Goal: Book appointment/travel/reservation

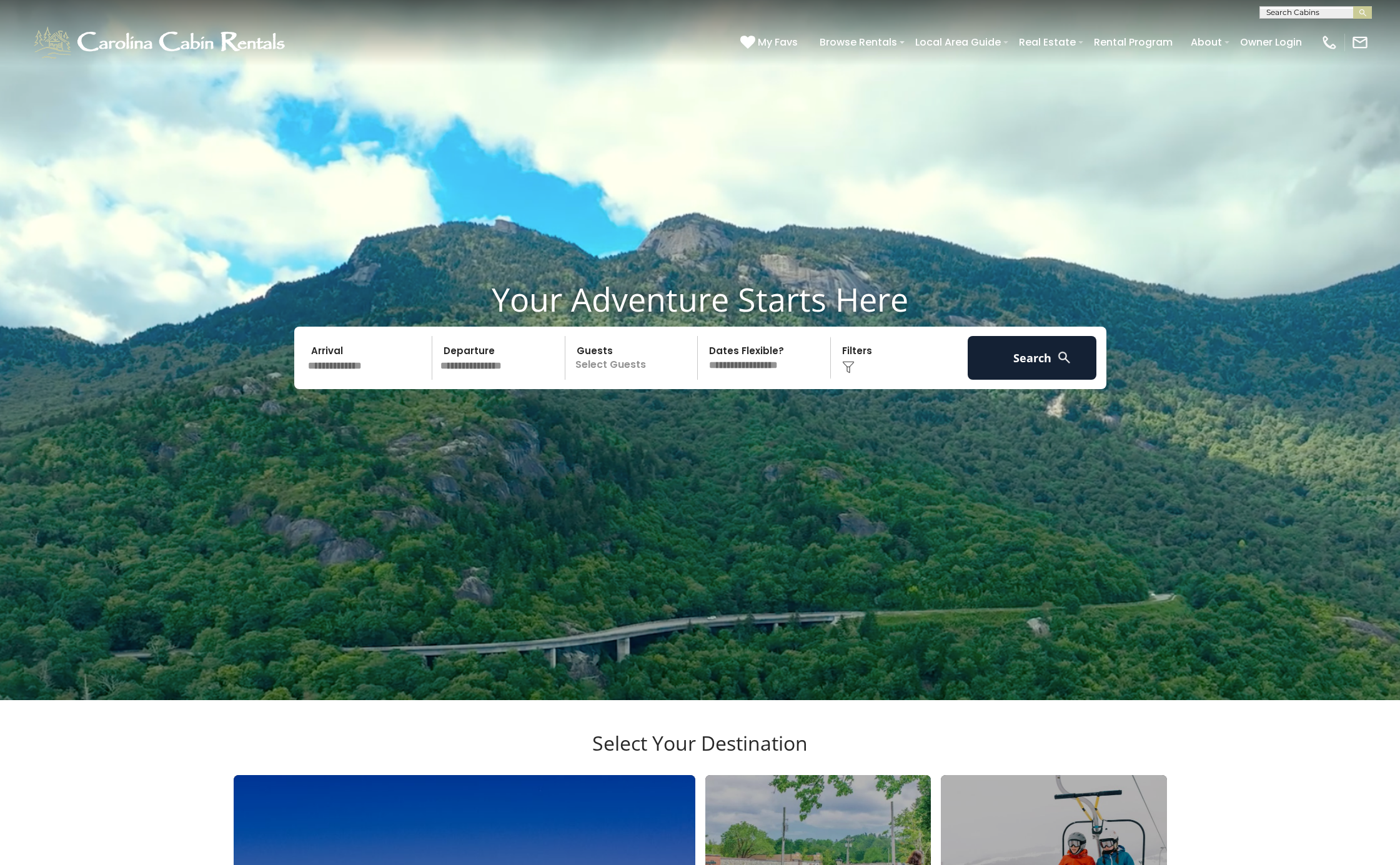
click at [1291, 22] on div "[PHONE_NUMBER] My Favs Browse Rentals Local Area Guide Activities & Attractions…" at bounding box center [700, 42] width 1400 height 47
click at [1291, 16] on input "text" at bounding box center [1315, 14] width 109 height 12
type input "*****"
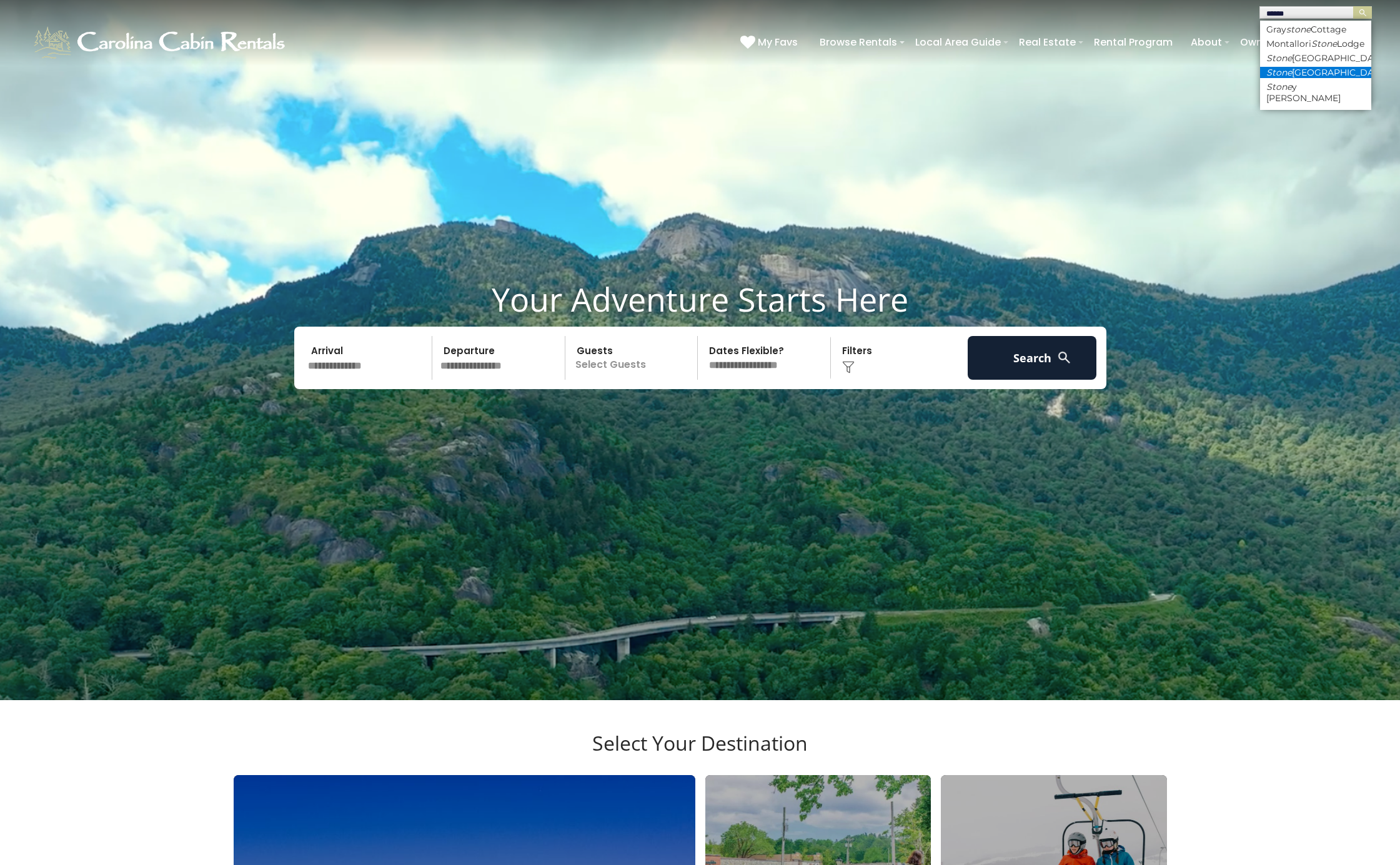
click at [1283, 78] on em "Stone" at bounding box center [1280, 73] width 26 height 12
click at [1355, 13] on button "submit" at bounding box center [1363, 12] width 19 height 12
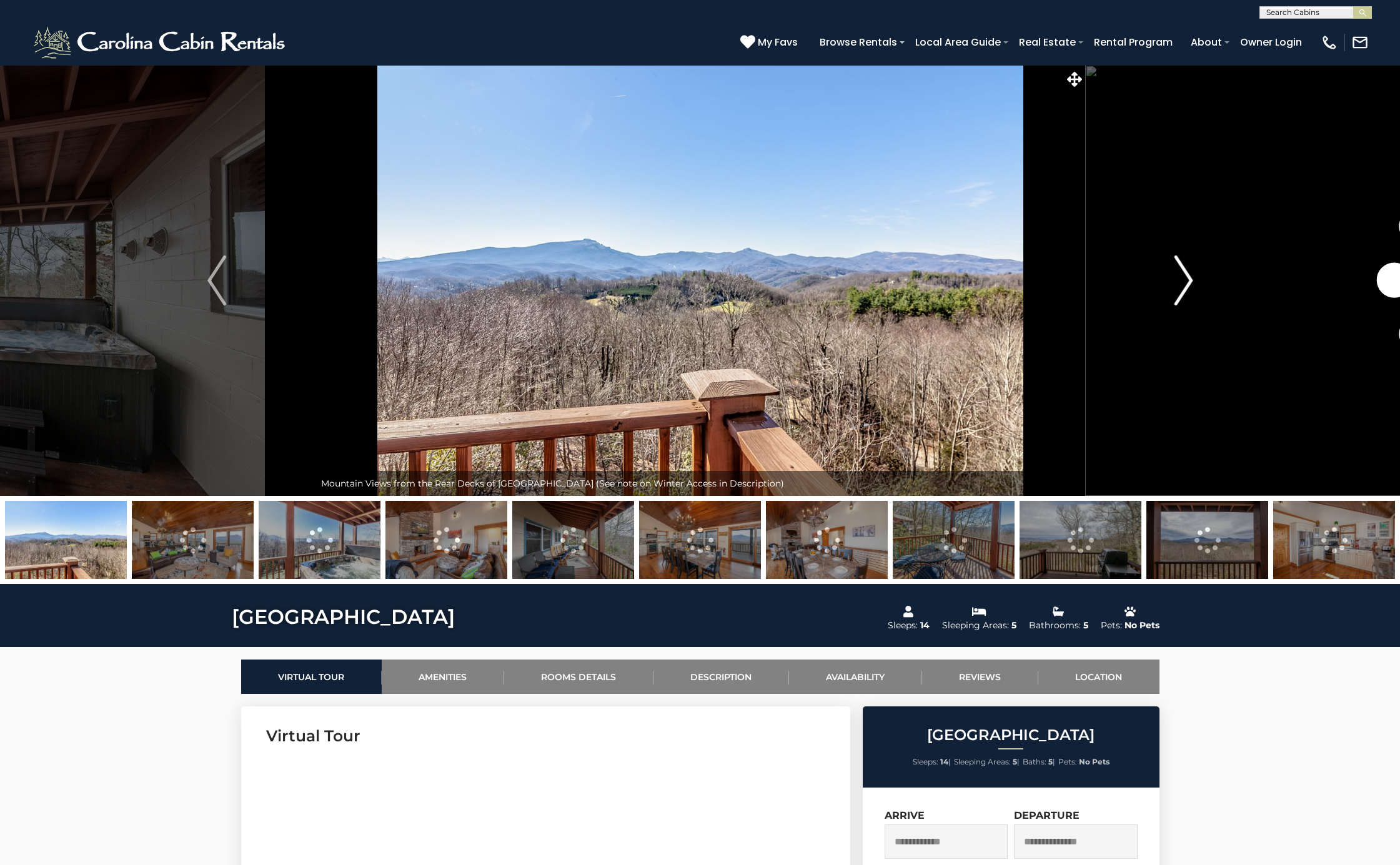
click at [1174, 275] on img "Next" at bounding box center [1183, 280] width 19 height 50
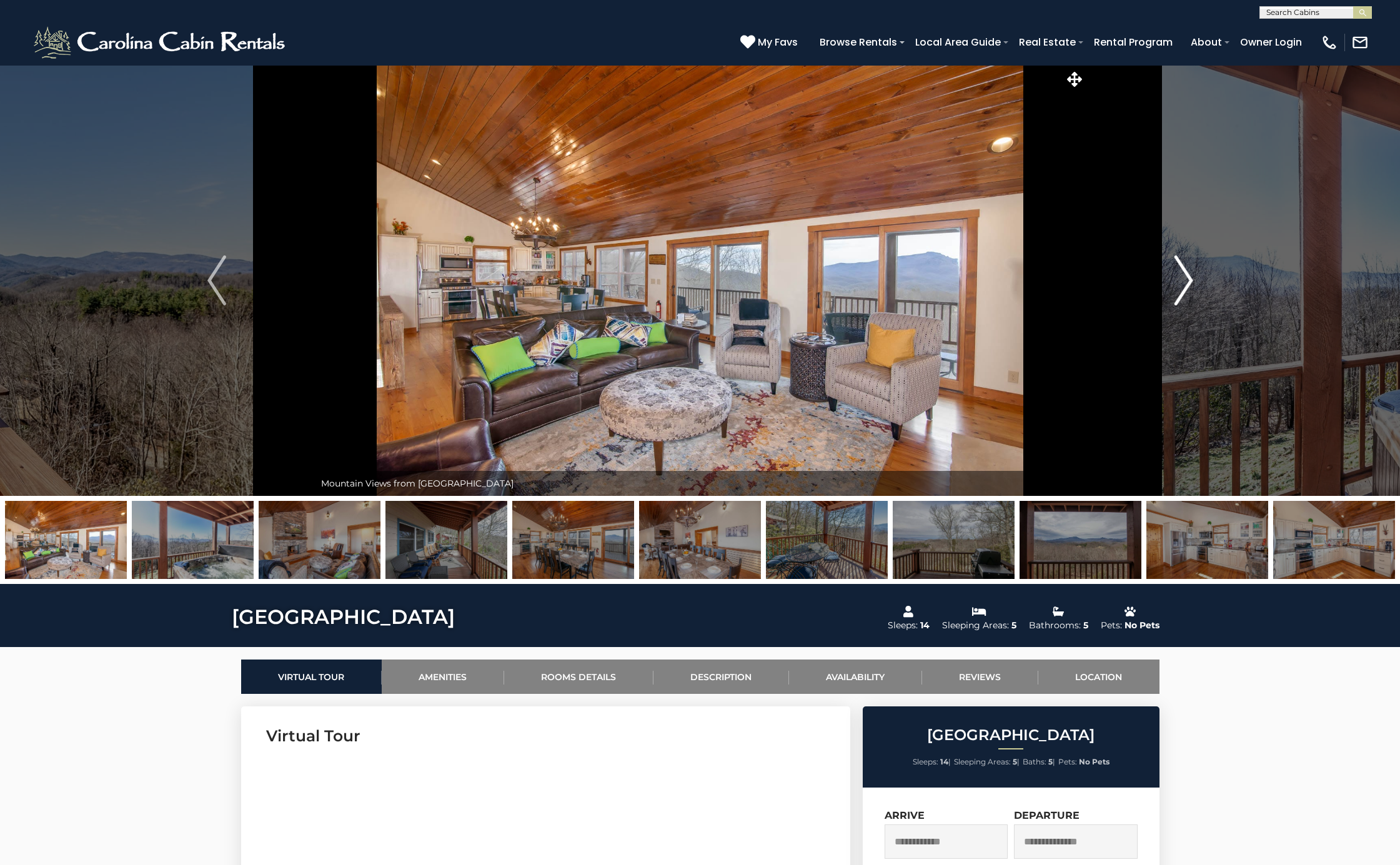
click at [1174, 275] on img "Next" at bounding box center [1183, 280] width 19 height 50
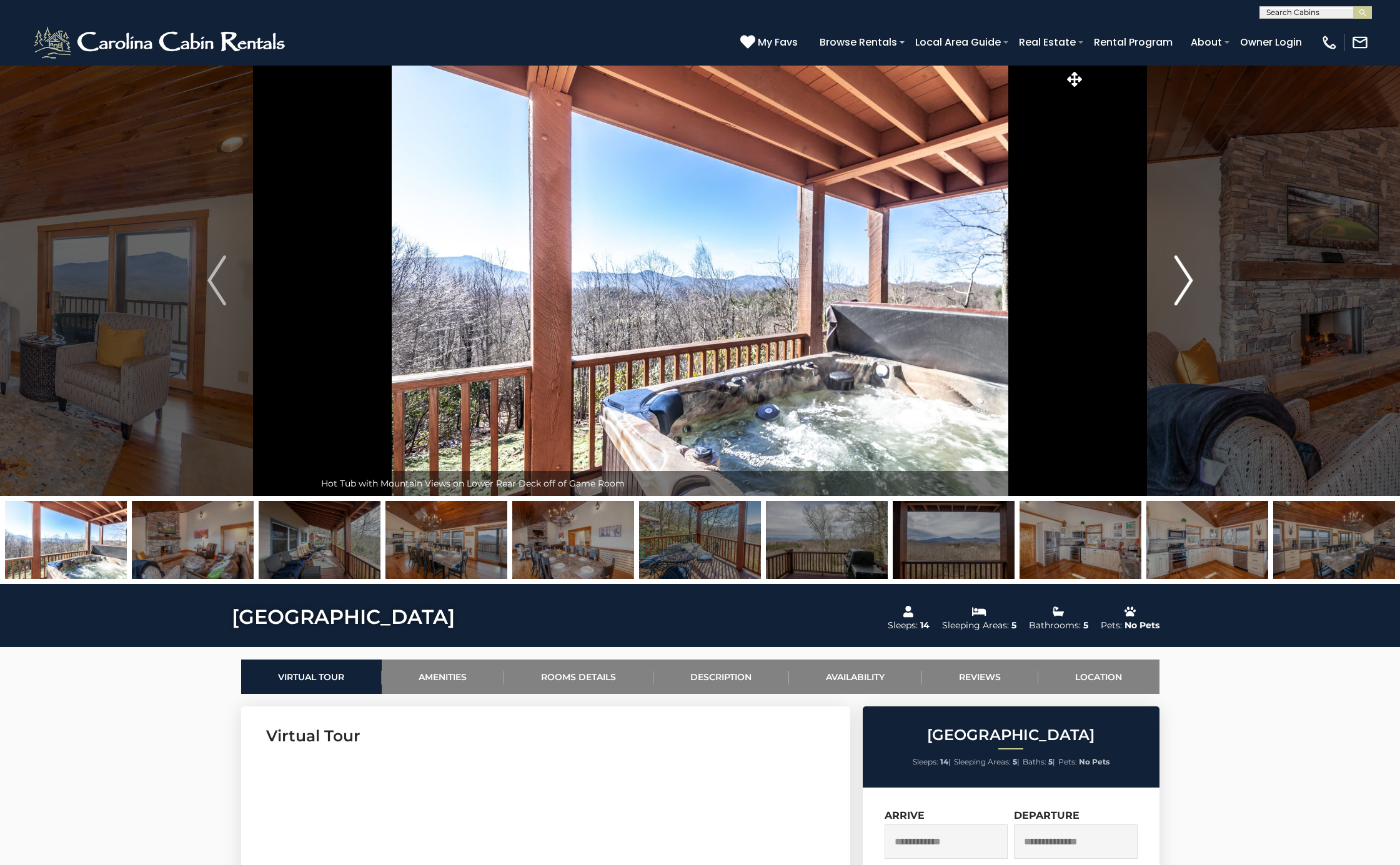
click at [1174, 275] on img "Next" at bounding box center [1183, 280] width 19 height 50
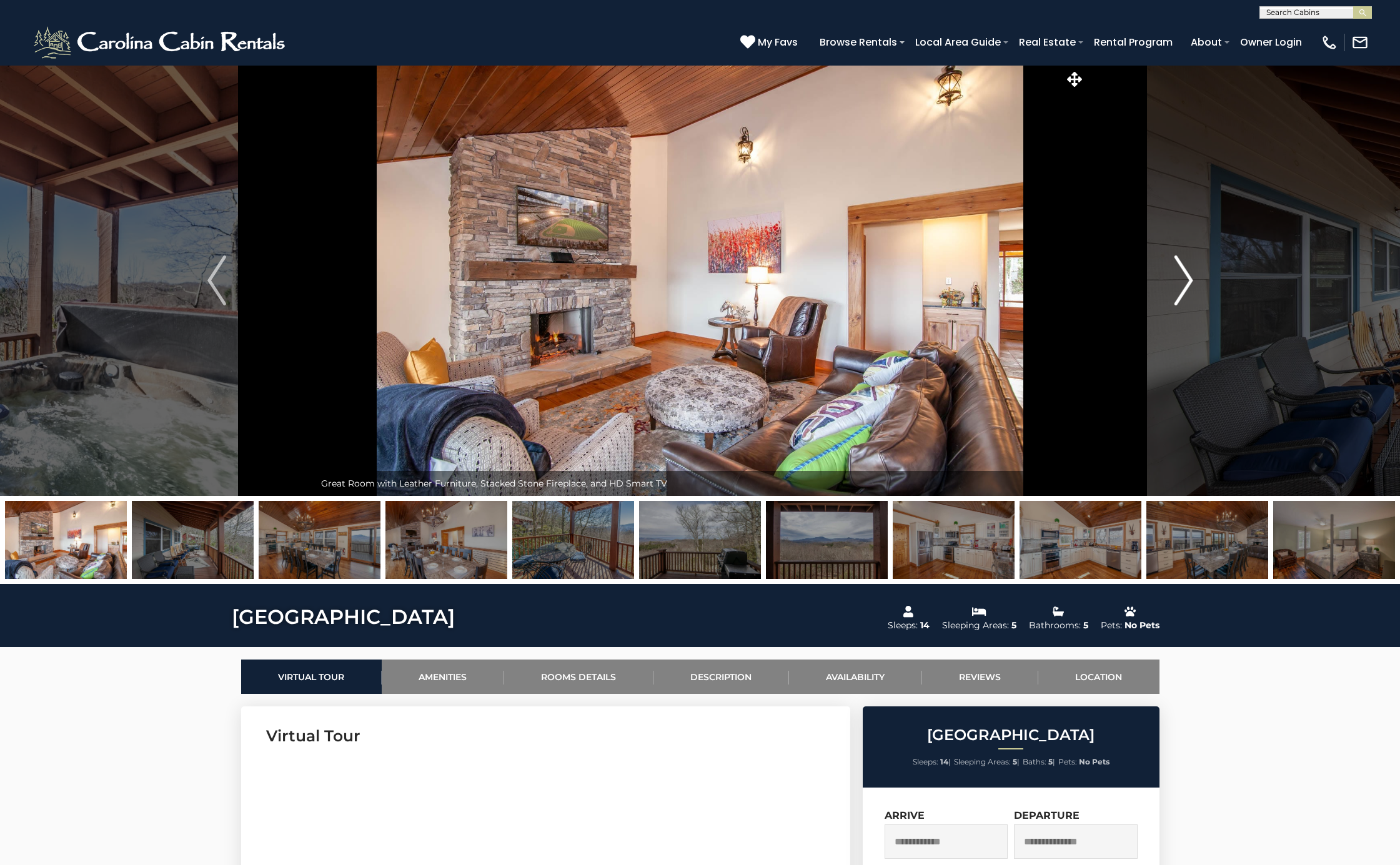
click at [1174, 275] on img "Next" at bounding box center [1183, 280] width 19 height 50
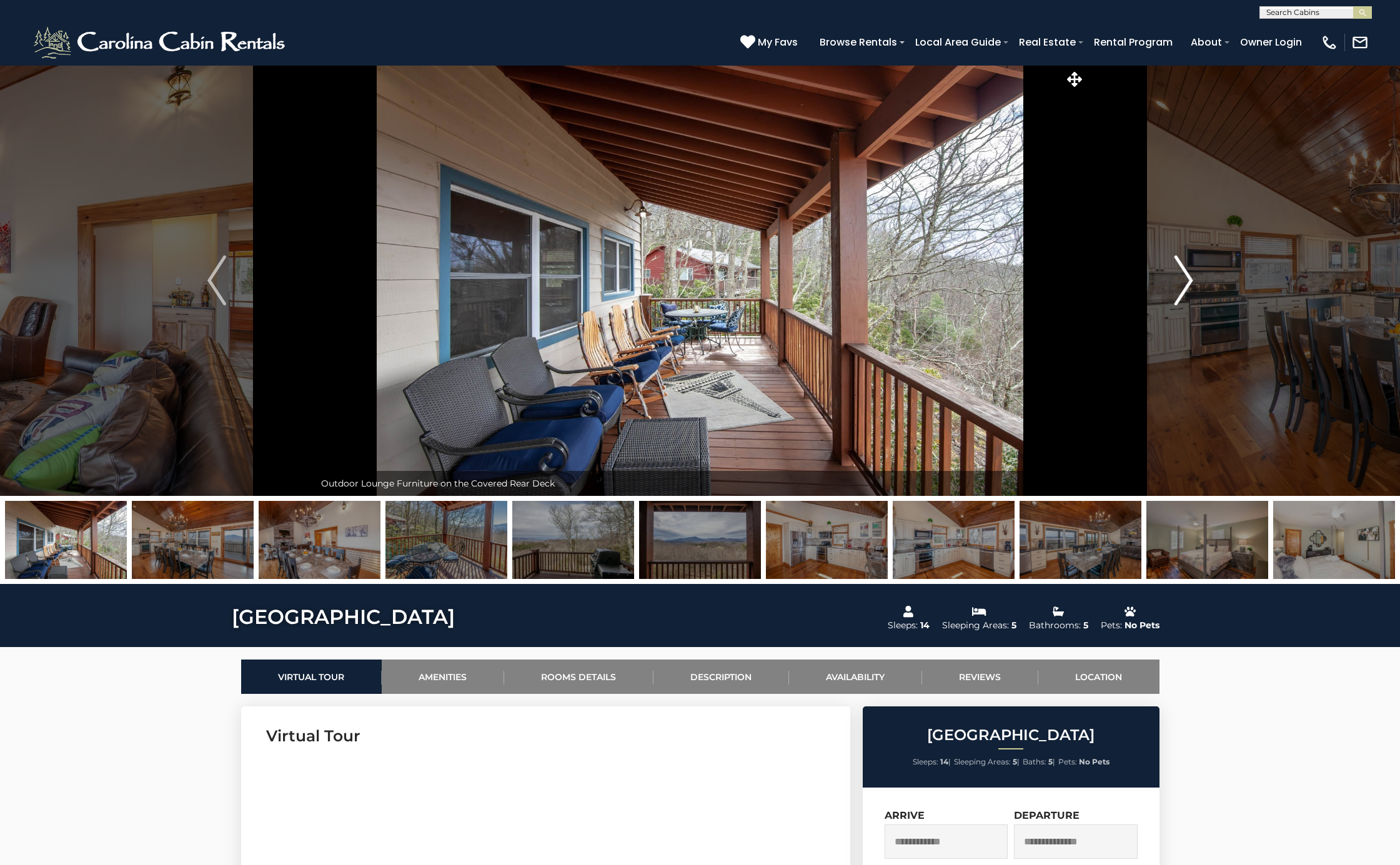
click at [1174, 275] on img "Next" at bounding box center [1183, 280] width 19 height 50
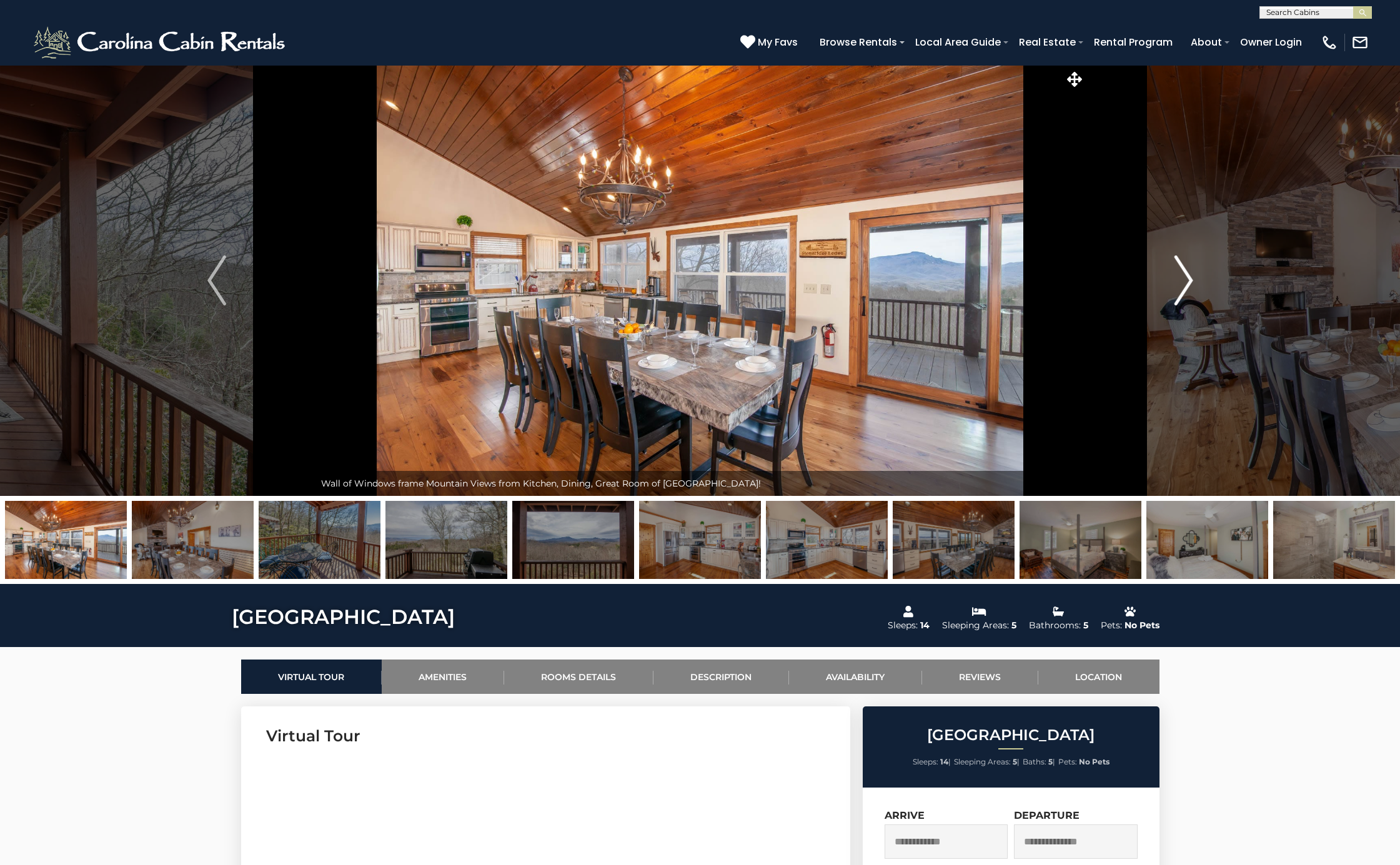
click at [1174, 275] on img "Next" at bounding box center [1183, 280] width 19 height 50
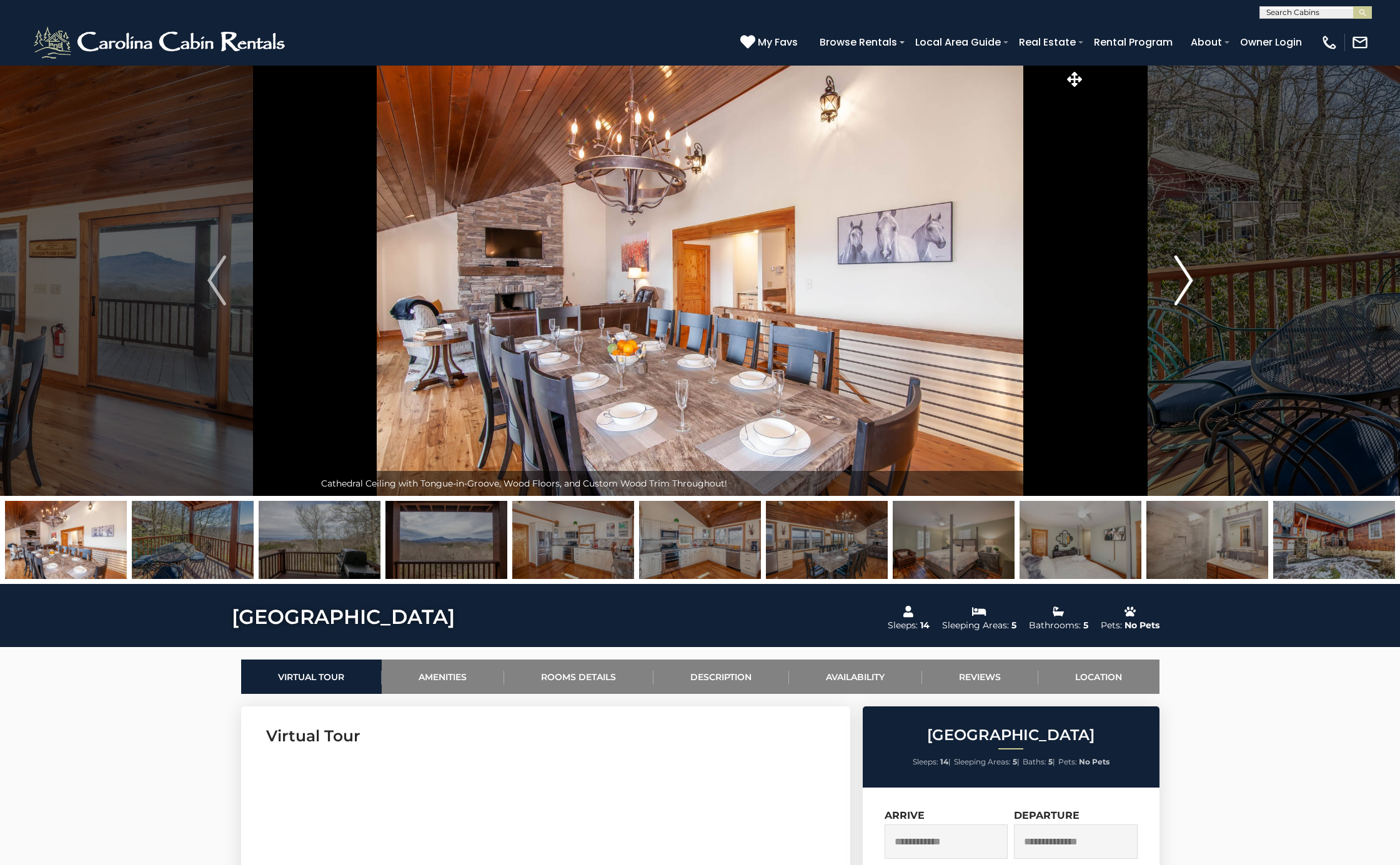
click at [1174, 275] on img "Next" at bounding box center [1183, 280] width 19 height 50
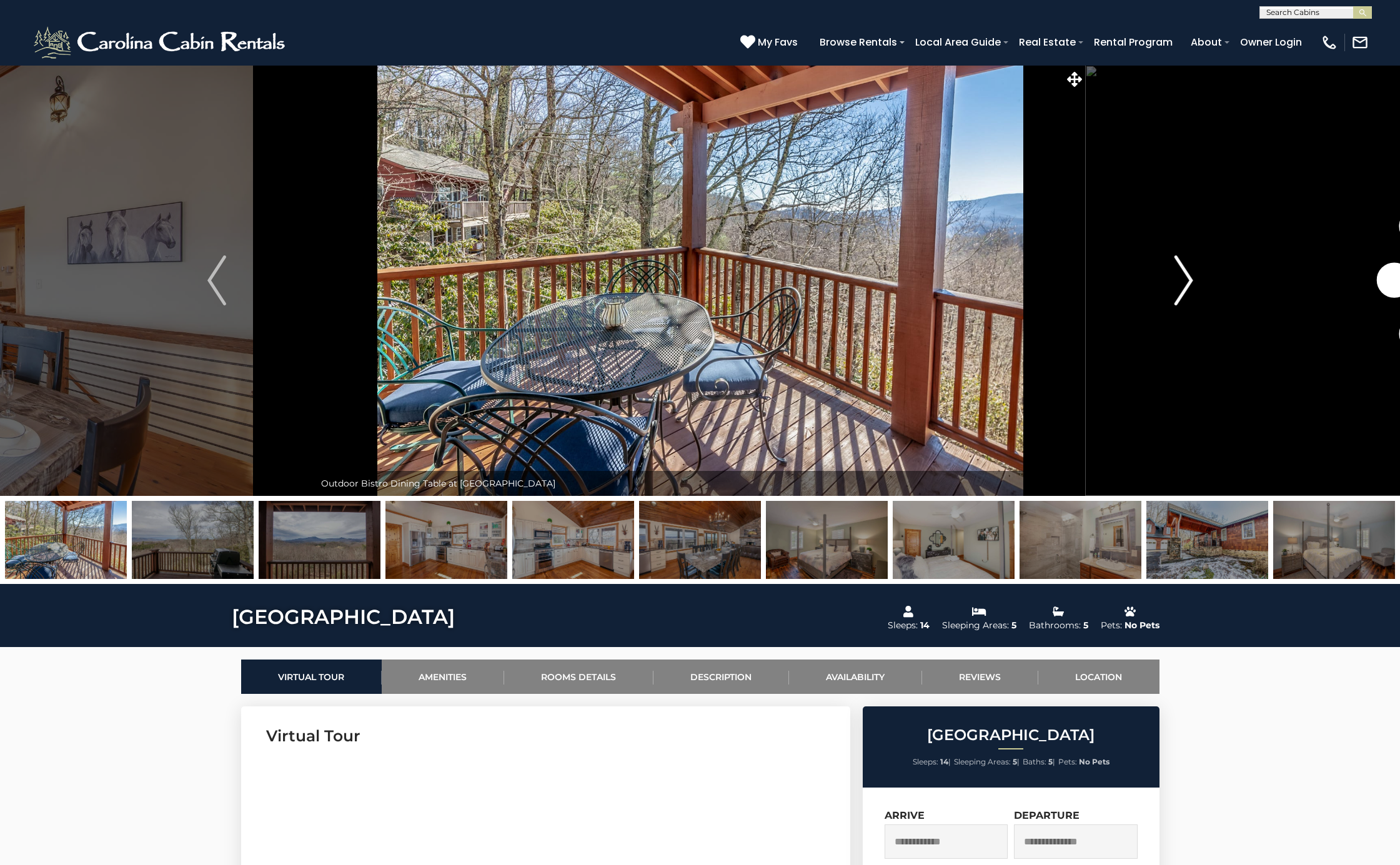
click at [1174, 275] on img "Next" at bounding box center [1183, 280] width 19 height 50
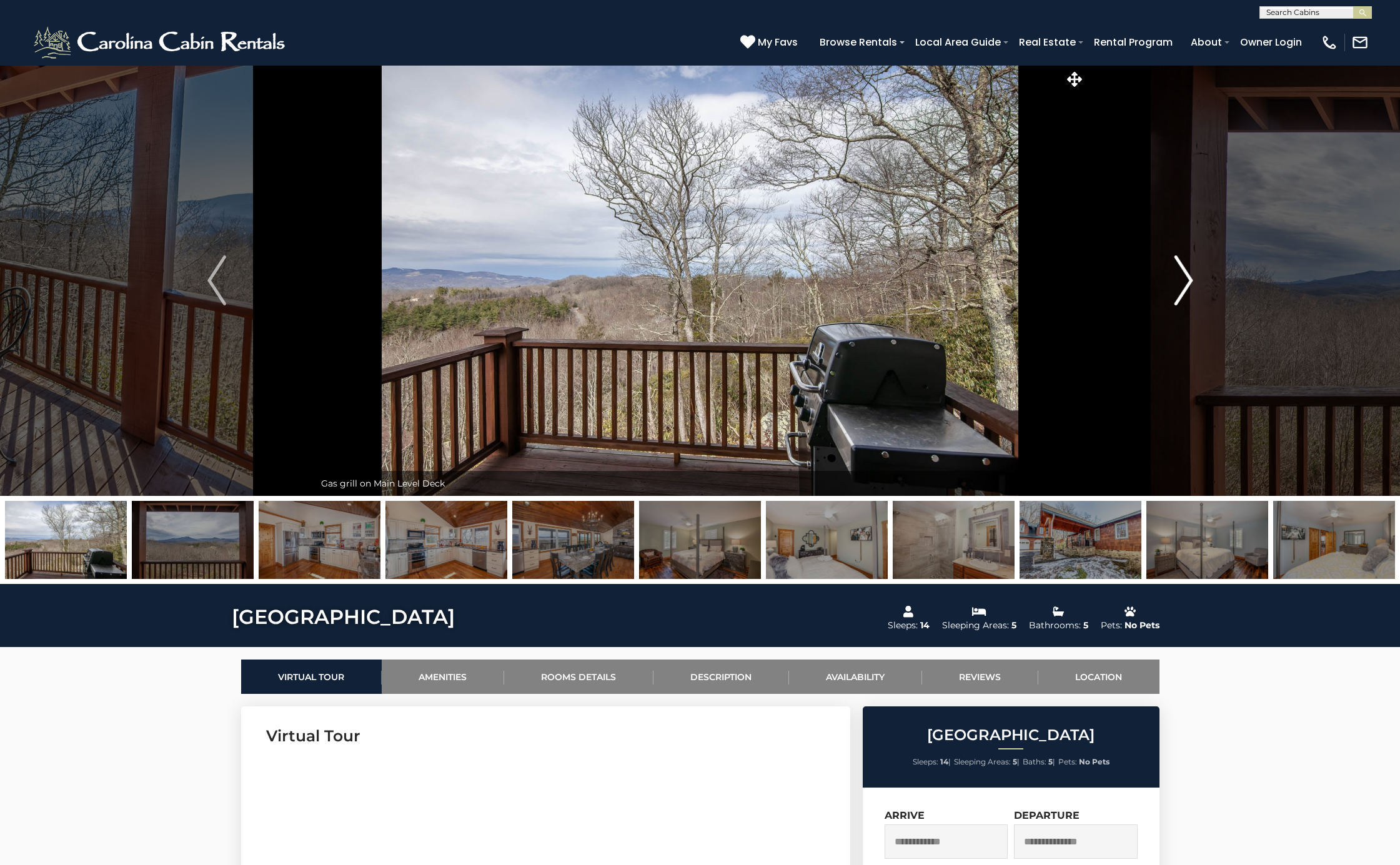
click at [1174, 275] on img "Next" at bounding box center [1183, 280] width 19 height 50
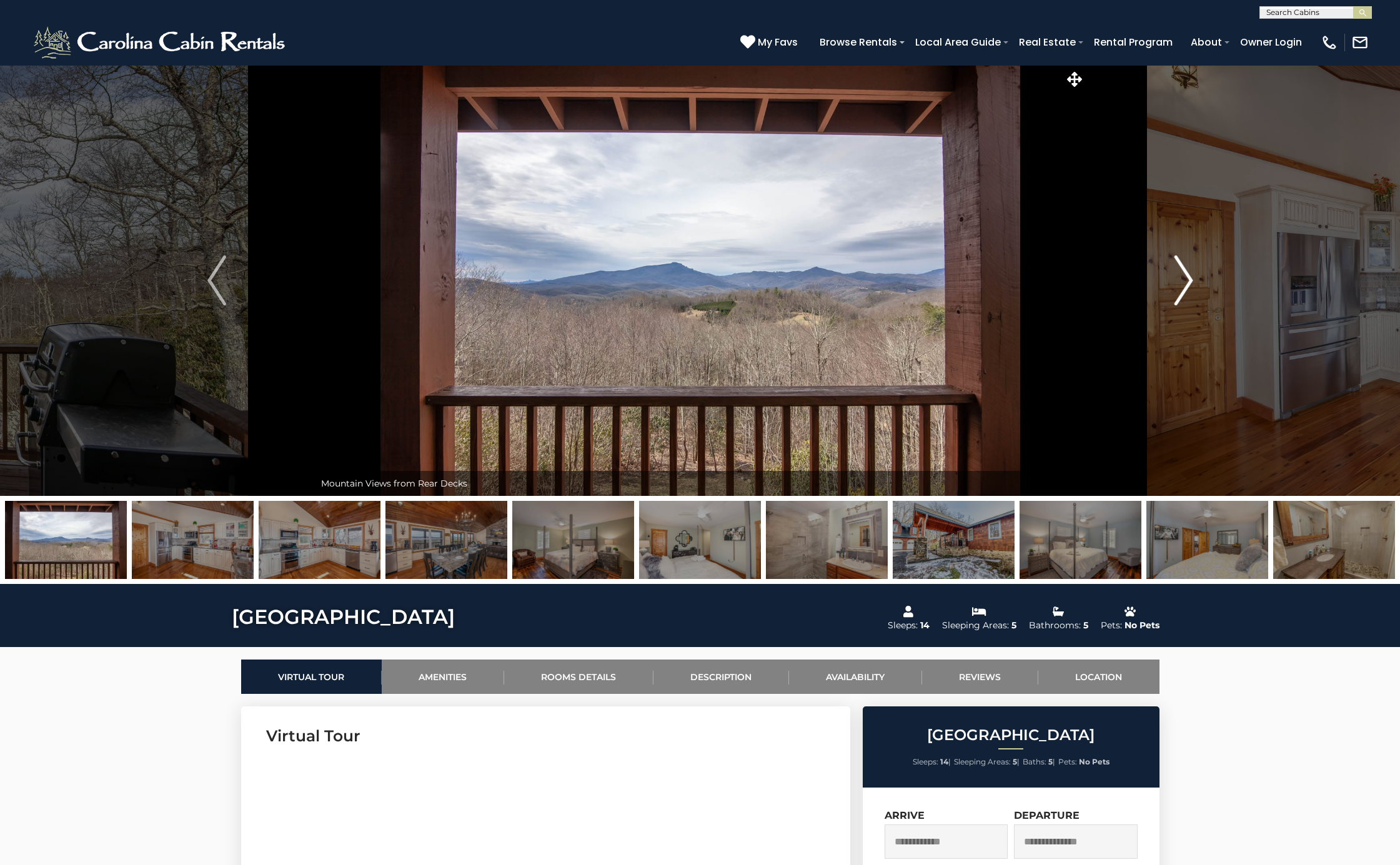
click at [1174, 275] on img "Next" at bounding box center [1183, 280] width 19 height 50
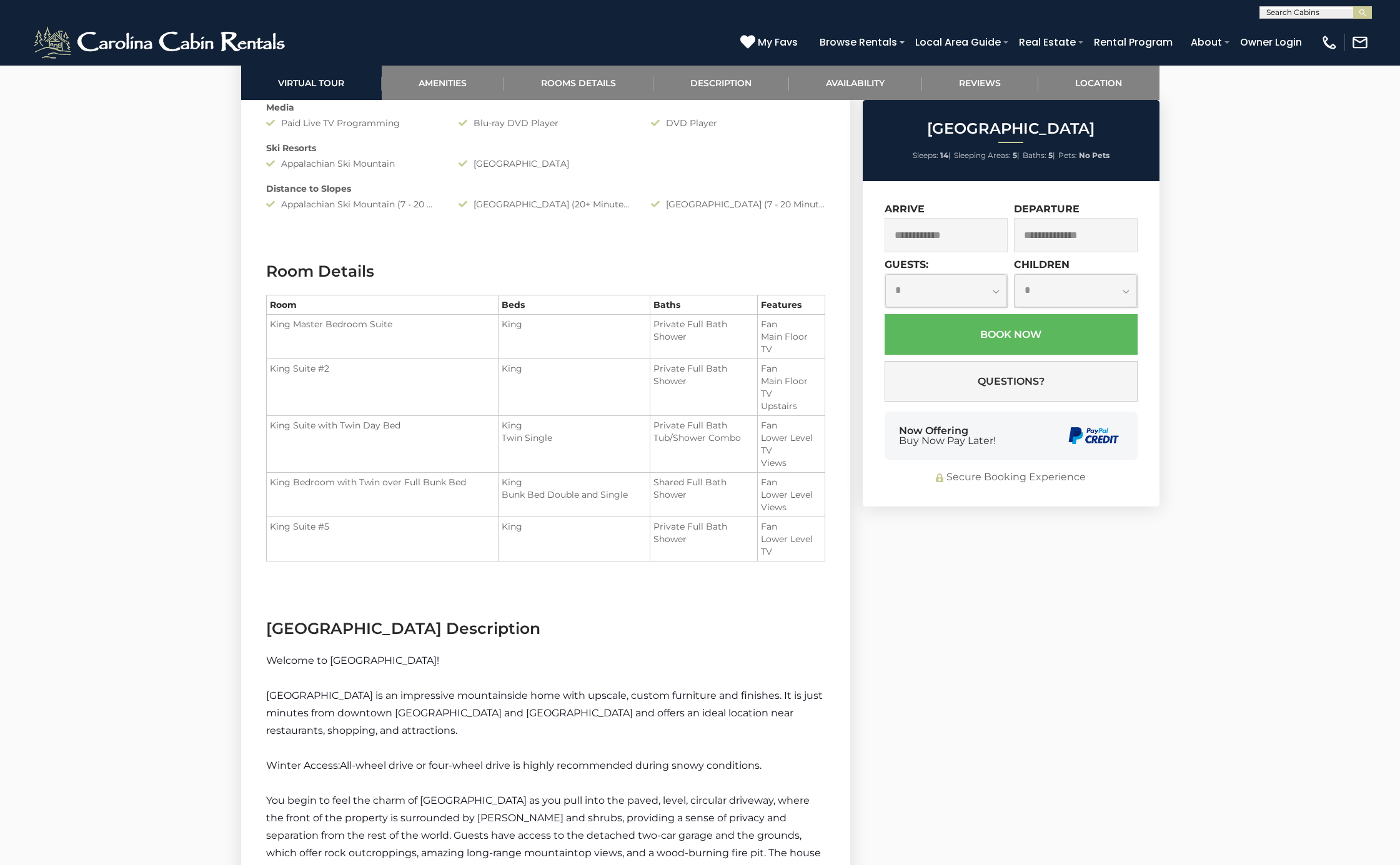
scroll to position [1339, 0]
